Goal: Task Accomplishment & Management: Manage account settings

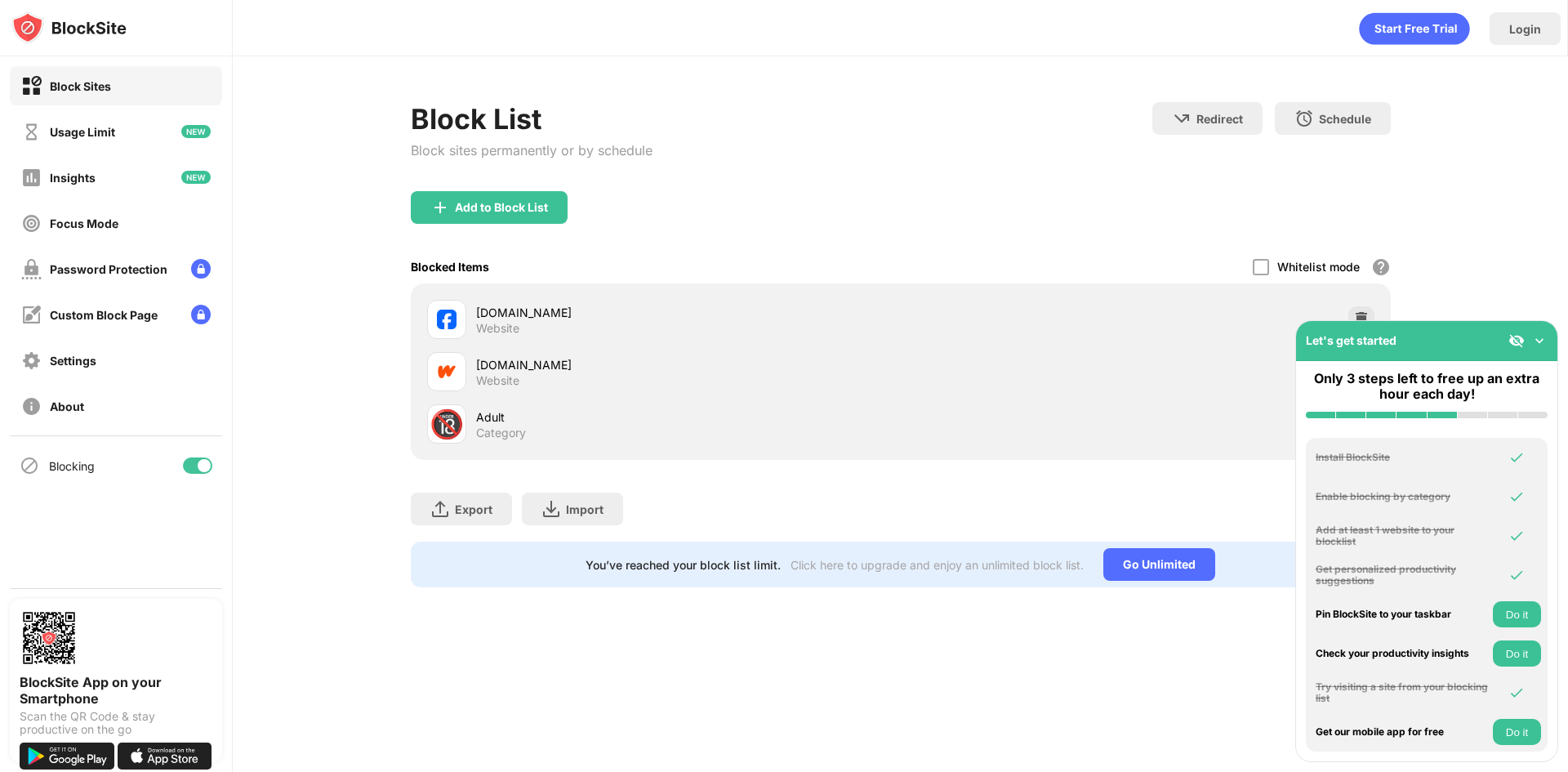
click at [1539, 341] on img at bounding box center [1539, 341] width 16 height 16
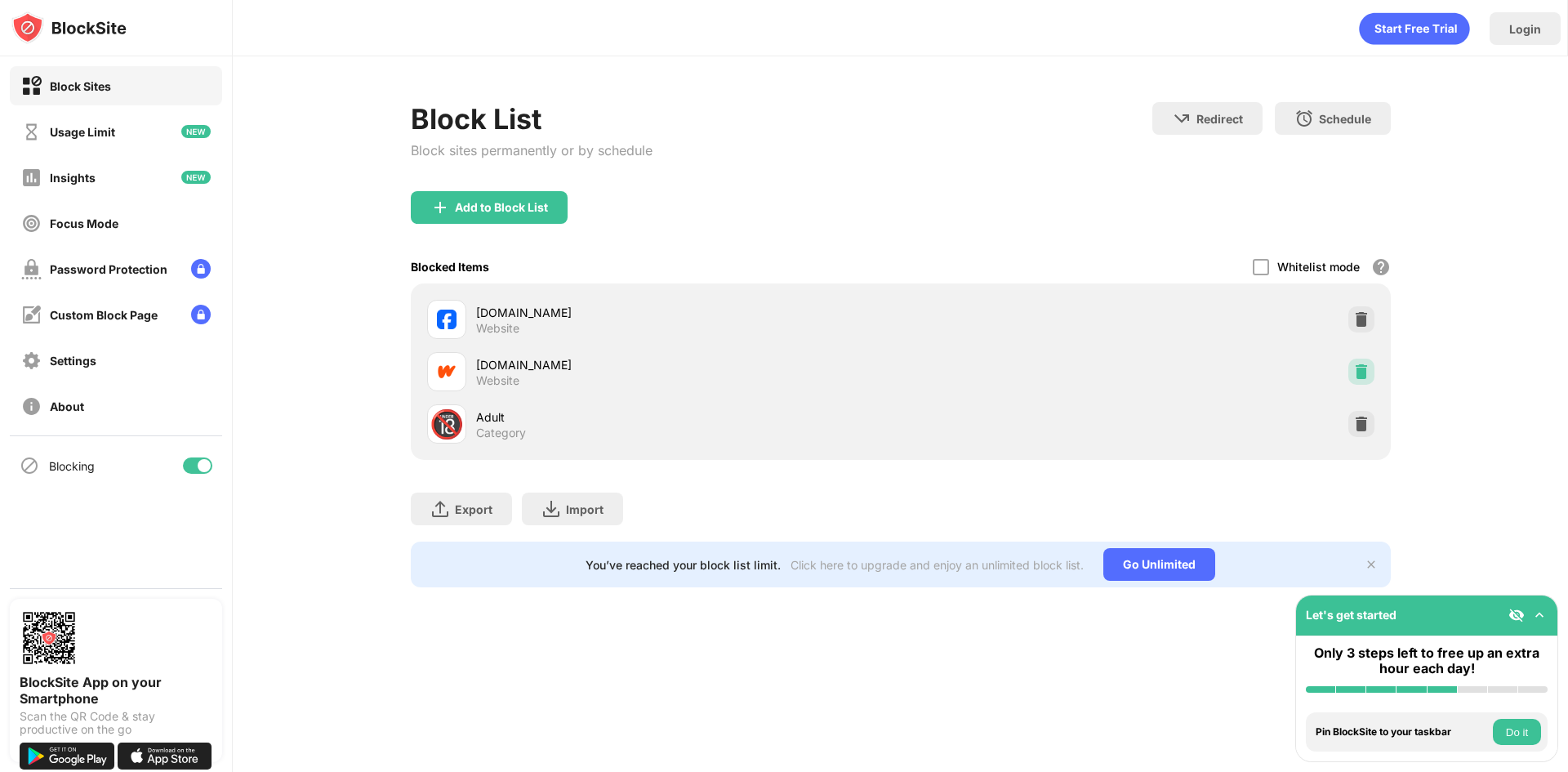
click at [1364, 371] on img at bounding box center [1361, 372] width 16 height 16
